Goal: Task Accomplishment & Management: Manage account settings

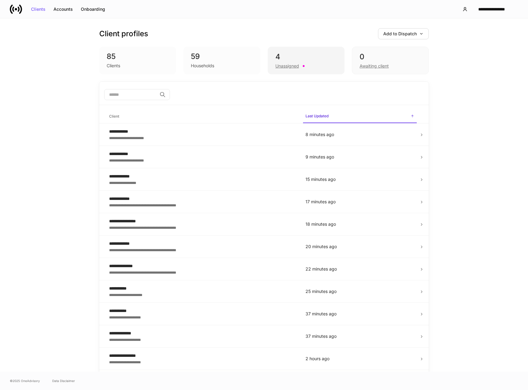
click at [291, 60] on div "4" at bounding box center [305, 57] width 61 height 10
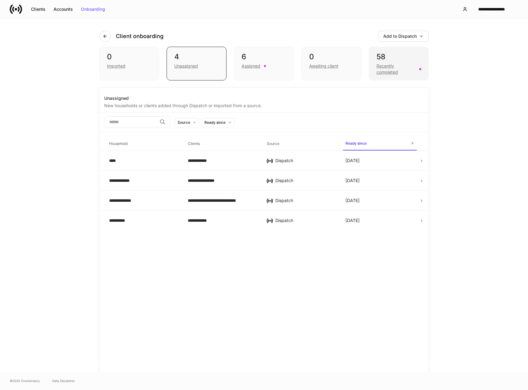
click at [390, 67] on div "Recently completed" at bounding box center [395, 69] width 39 height 12
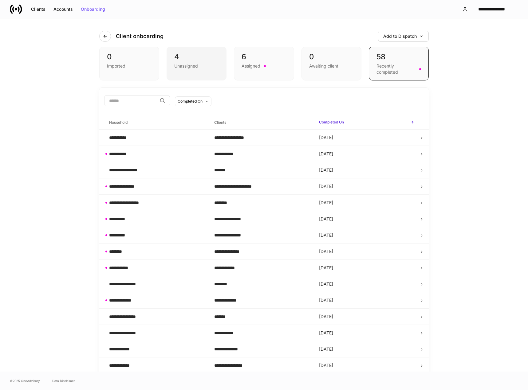
drag, startPoint x: 185, startPoint y: 51, endPoint x: 190, endPoint y: 51, distance: 4.3
click at [185, 51] on div "4 Unassigned" at bounding box center [197, 64] width 60 height 34
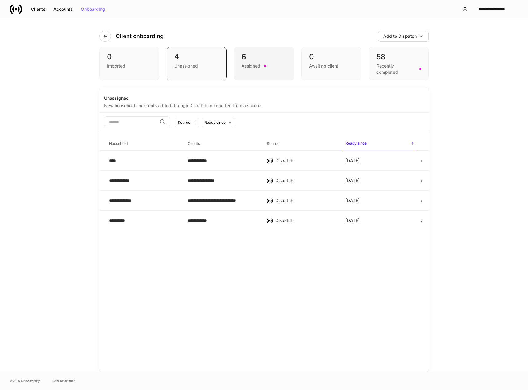
click at [271, 65] on div "Assigned" at bounding box center [263, 65] width 45 height 7
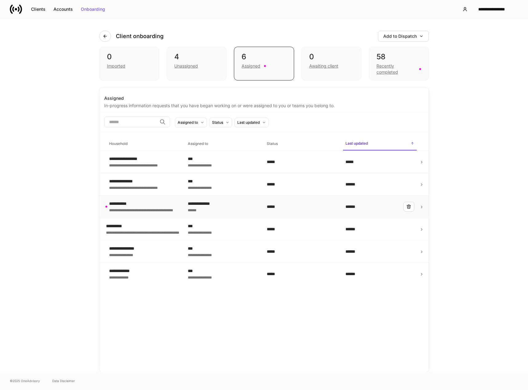
click at [201, 211] on div "******" at bounding box center [222, 210] width 69 height 6
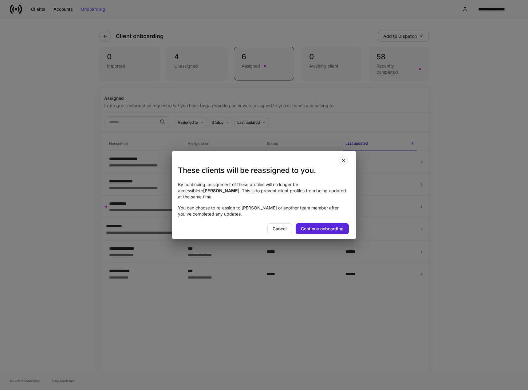
click at [343, 163] on icon "button" at bounding box center [343, 160] width 5 height 5
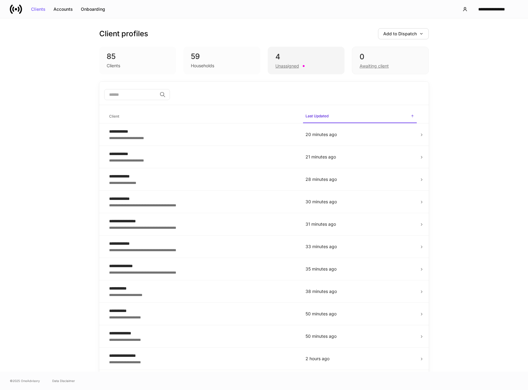
click at [275, 64] on div "Unassigned" at bounding box center [287, 66] width 24 height 6
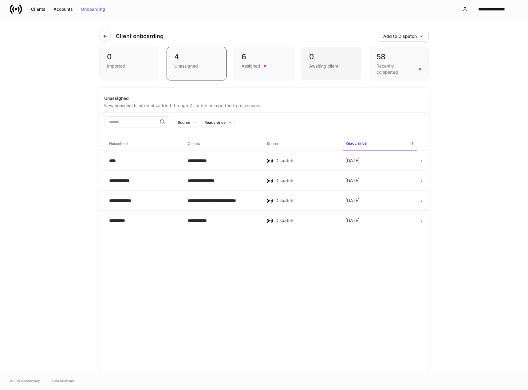
click at [324, 51] on div "0 Awaiting client" at bounding box center [331, 64] width 60 height 34
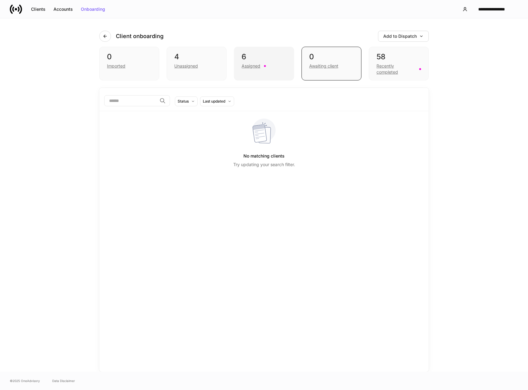
click at [261, 56] on div "6" at bounding box center [263, 57] width 45 height 10
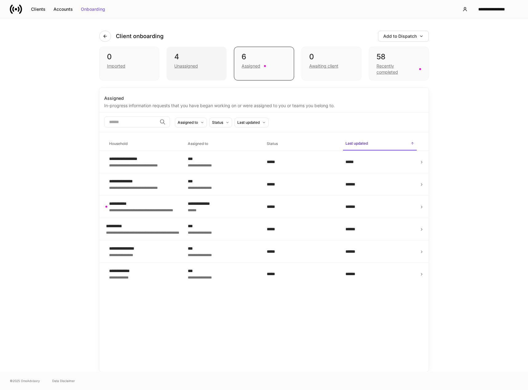
click at [208, 62] on div "Unassigned" at bounding box center [196, 65] width 45 height 7
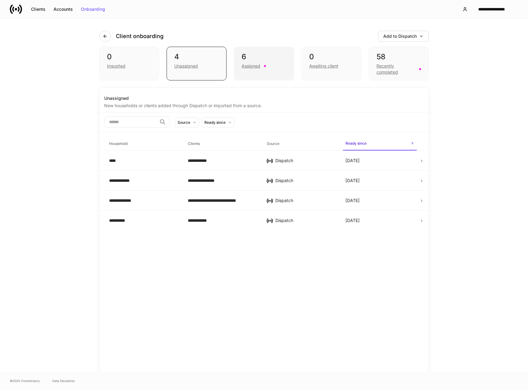
click at [255, 73] on div "6 Assigned" at bounding box center [264, 64] width 60 height 34
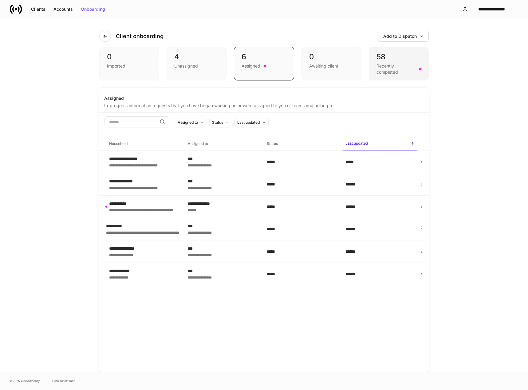
click at [385, 61] on div "58" at bounding box center [398, 57] width 45 height 10
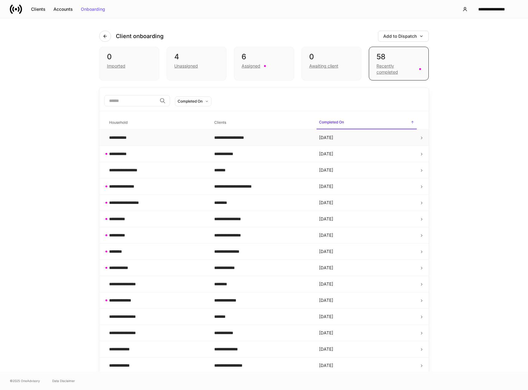
click at [190, 133] on td "**********" at bounding box center [156, 138] width 105 height 16
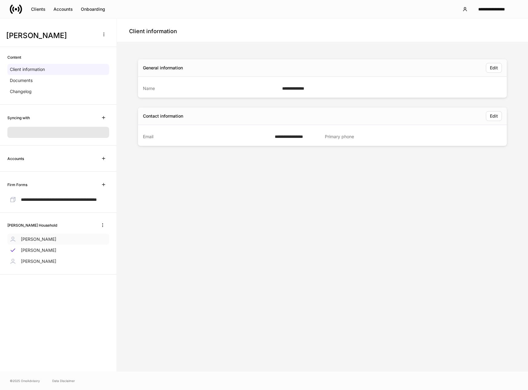
click at [64, 245] on div "[PERSON_NAME]" at bounding box center [58, 239] width 102 height 11
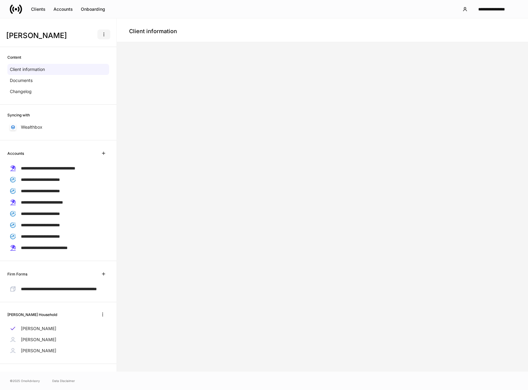
click at [101, 32] on icon "button" at bounding box center [103, 34] width 5 height 5
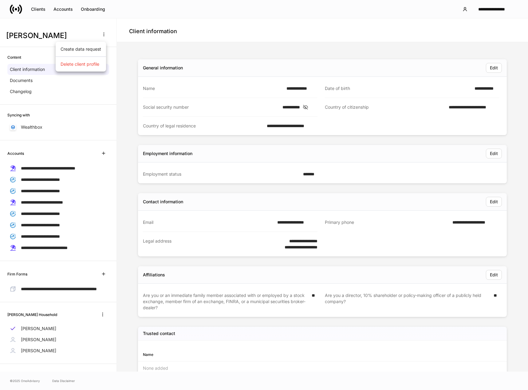
click at [79, 35] on div at bounding box center [264, 195] width 528 height 390
click at [35, 70] on p "Client information" at bounding box center [27, 69] width 35 height 6
click at [490, 70] on div "Edit" at bounding box center [494, 68] width 8 height 4
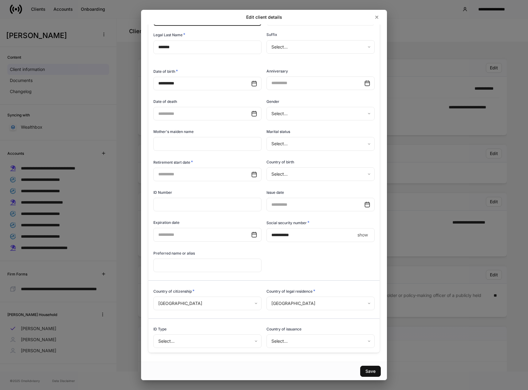
scroll to position [50, 0]
click at [205, 200] on input "text" at bounding box center [207, 204] width 108 height 14
type input "********"
click at [301, 201] on input "text" at bounding box center [315, 204] width 98 height 14
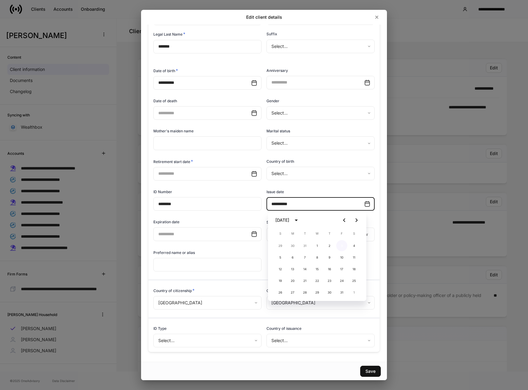
type input "**********"
click at [339, 244] on button "3" at bounding box center [341, 245] width 11 height 11
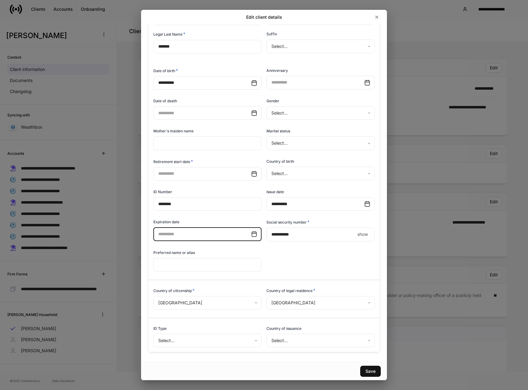
click at [169, 233] on input "text" at bounding box center [202, 234] width 98 height 14
type input "**********"
click at [228, 296] on button "15" at bounding box center [230, 299] width 11 height 11
click at [292, 273] on div at bounding box center [261, 277] width 226 height 8
click at [371, 371] on div "Save" at bounding box center [370, 371] width 10 height 4
